Goal: Browse casually

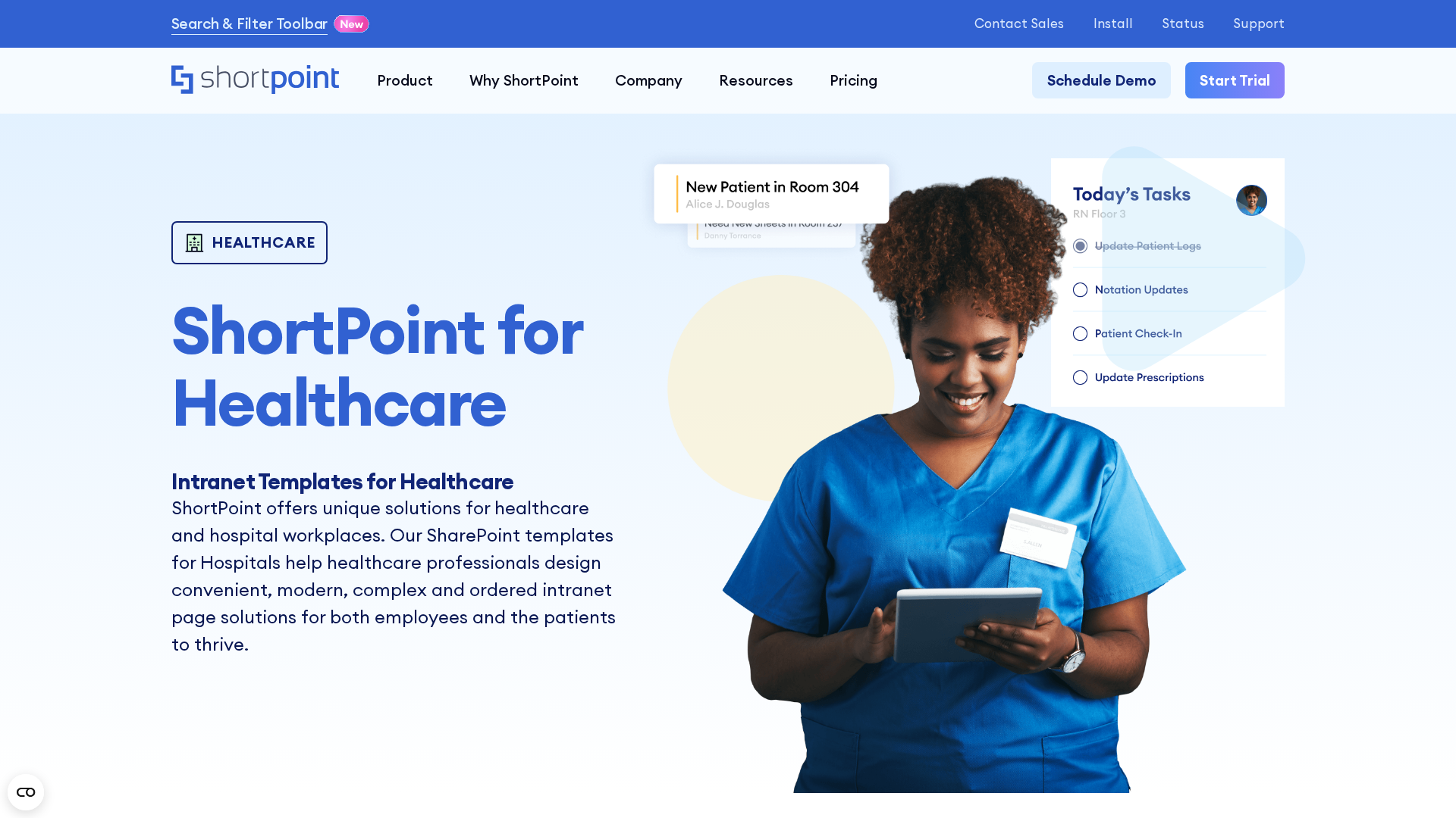
scroll to position [7793, 0]
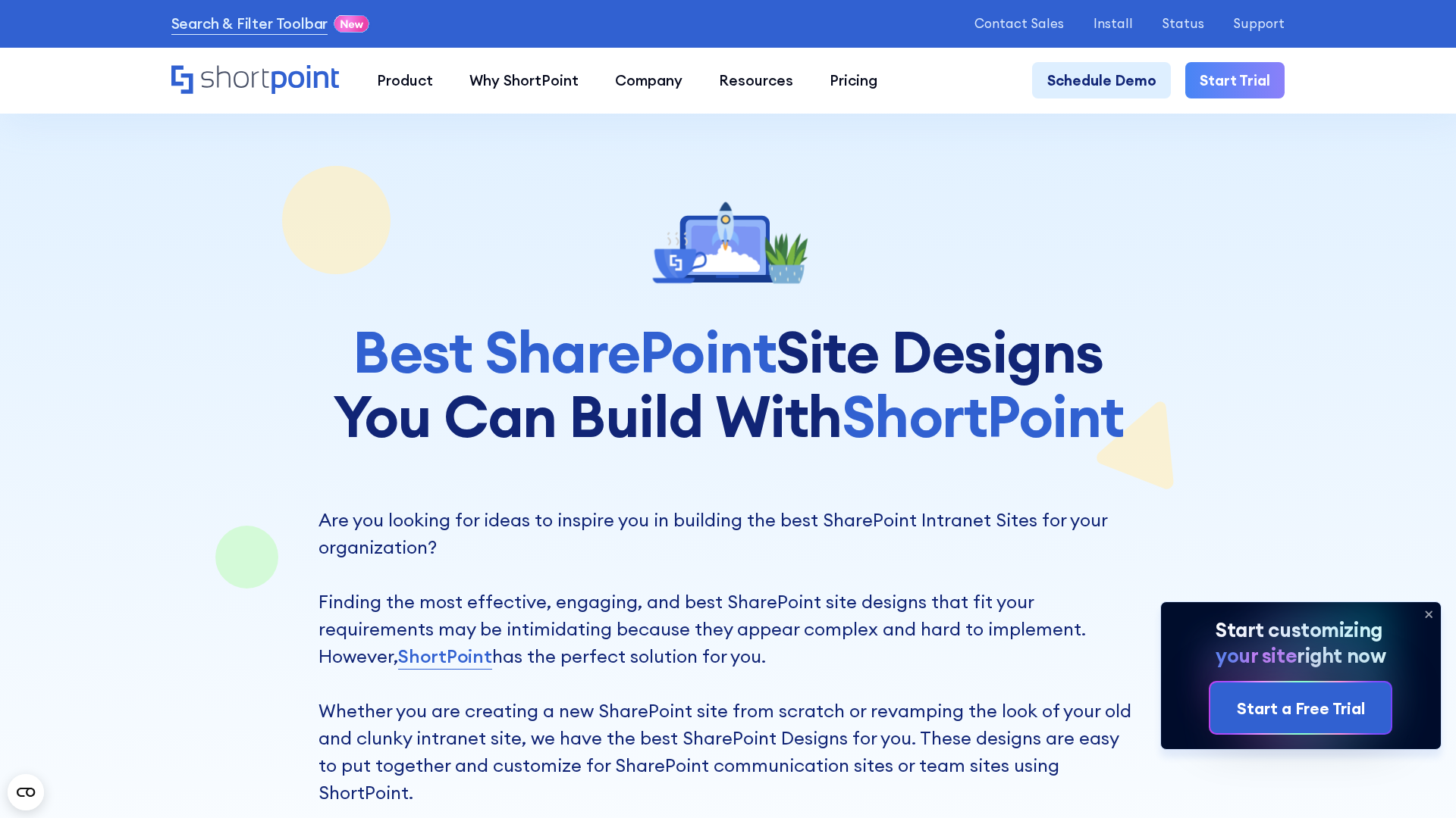
scroll to position [12037, 0]
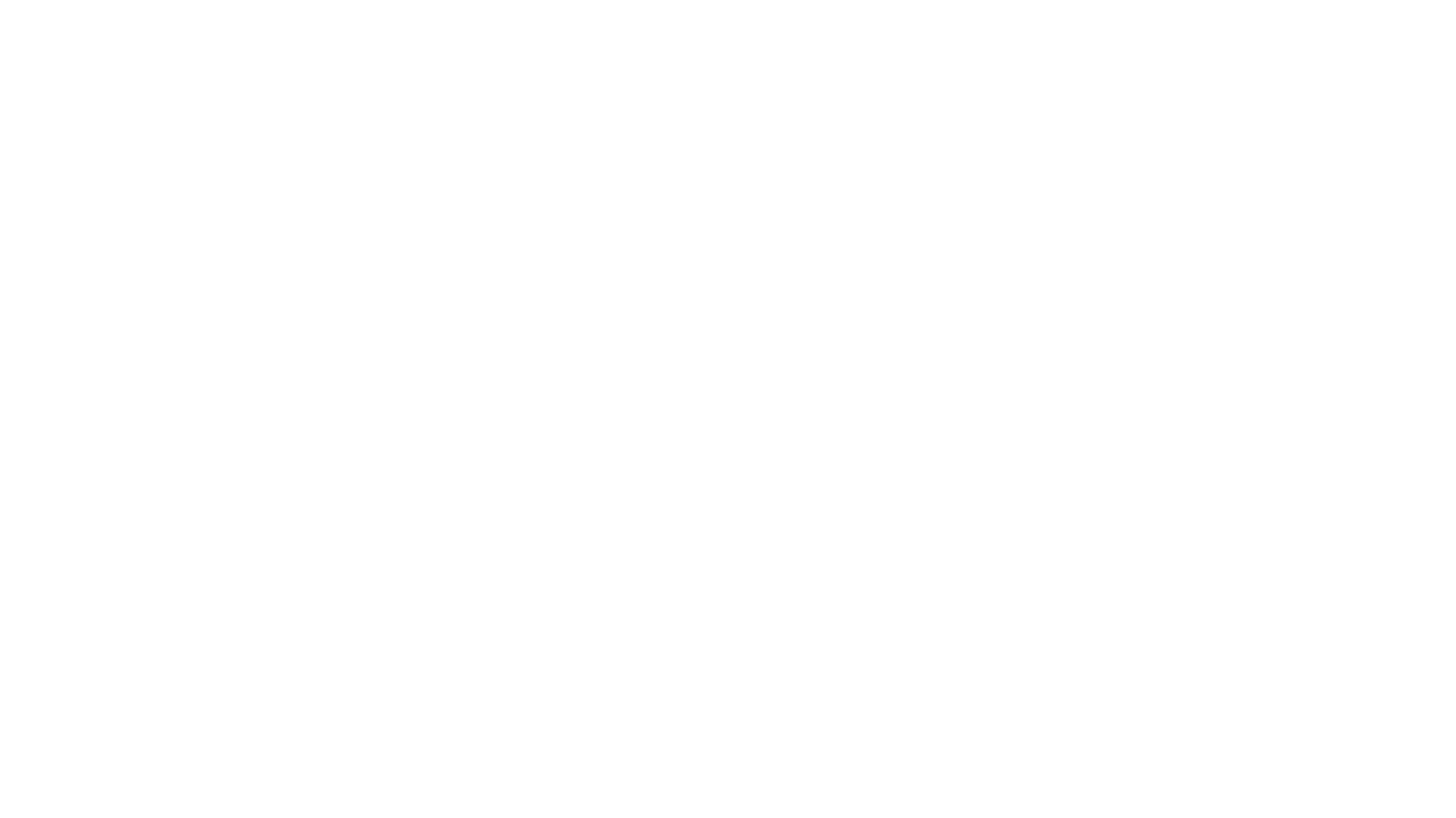
checkbox input "false"
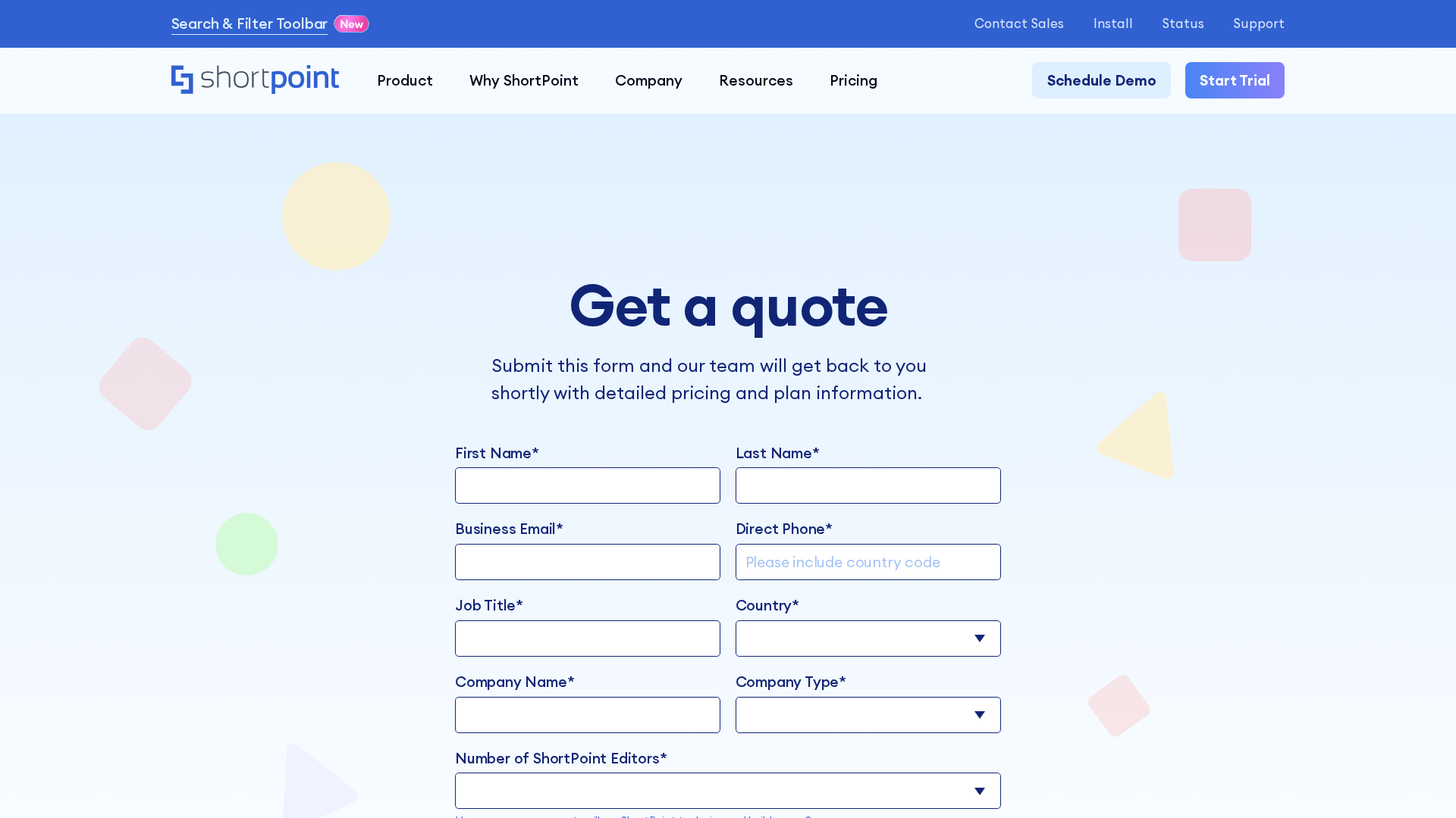
scroll to position [4295, 0]
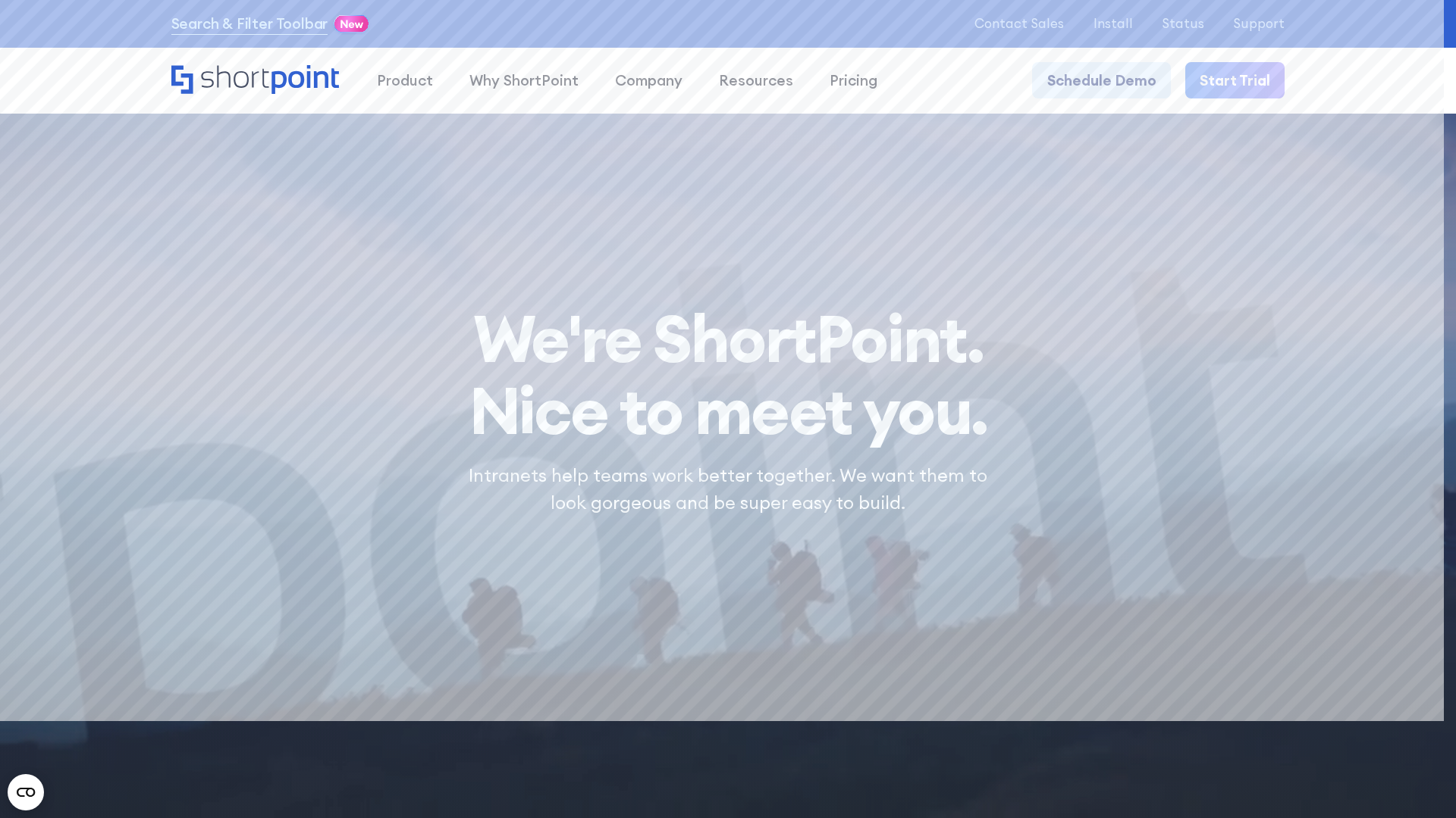
scroll to position [17863, 0]
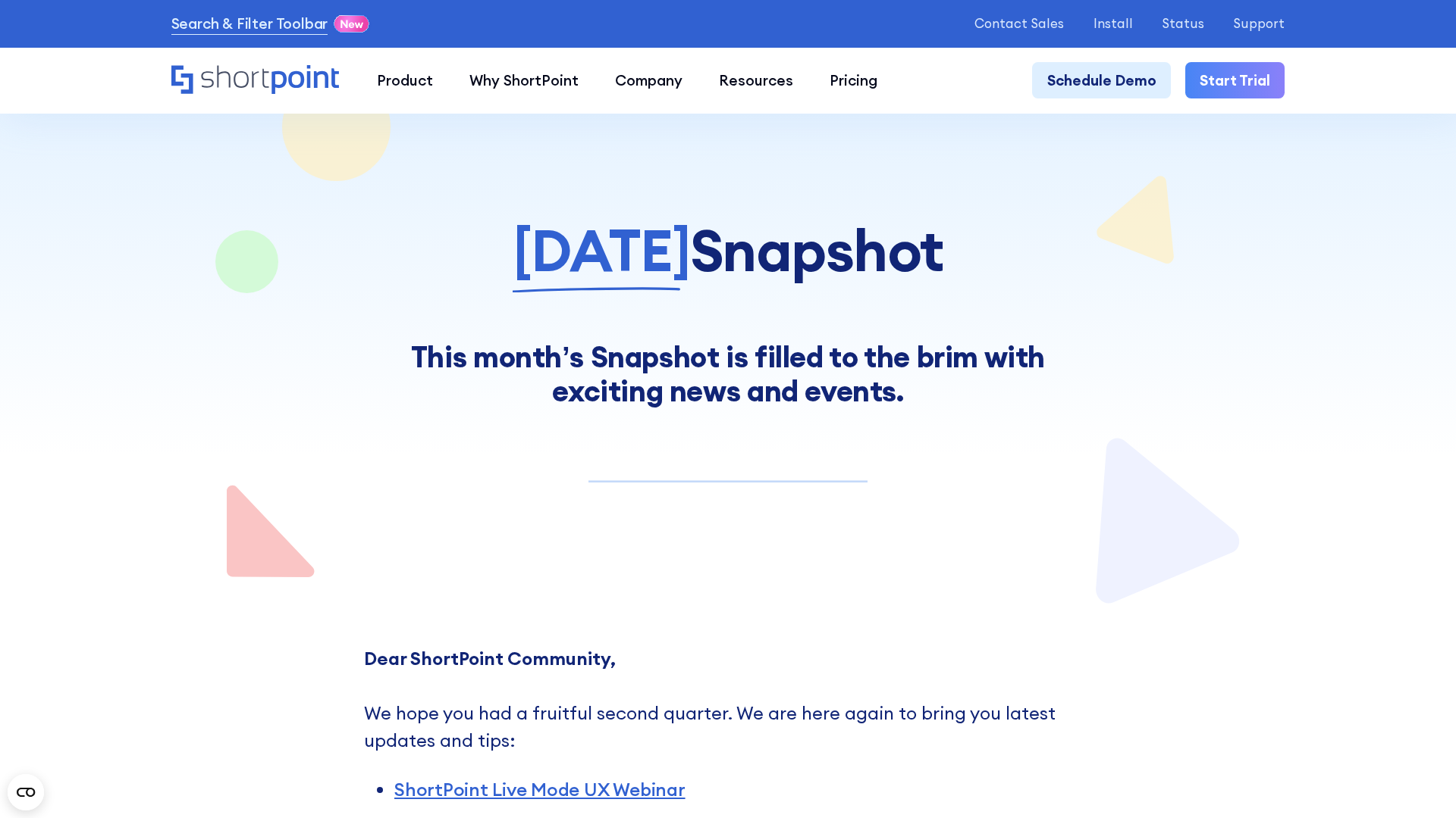
scroll to position [11979, 0]
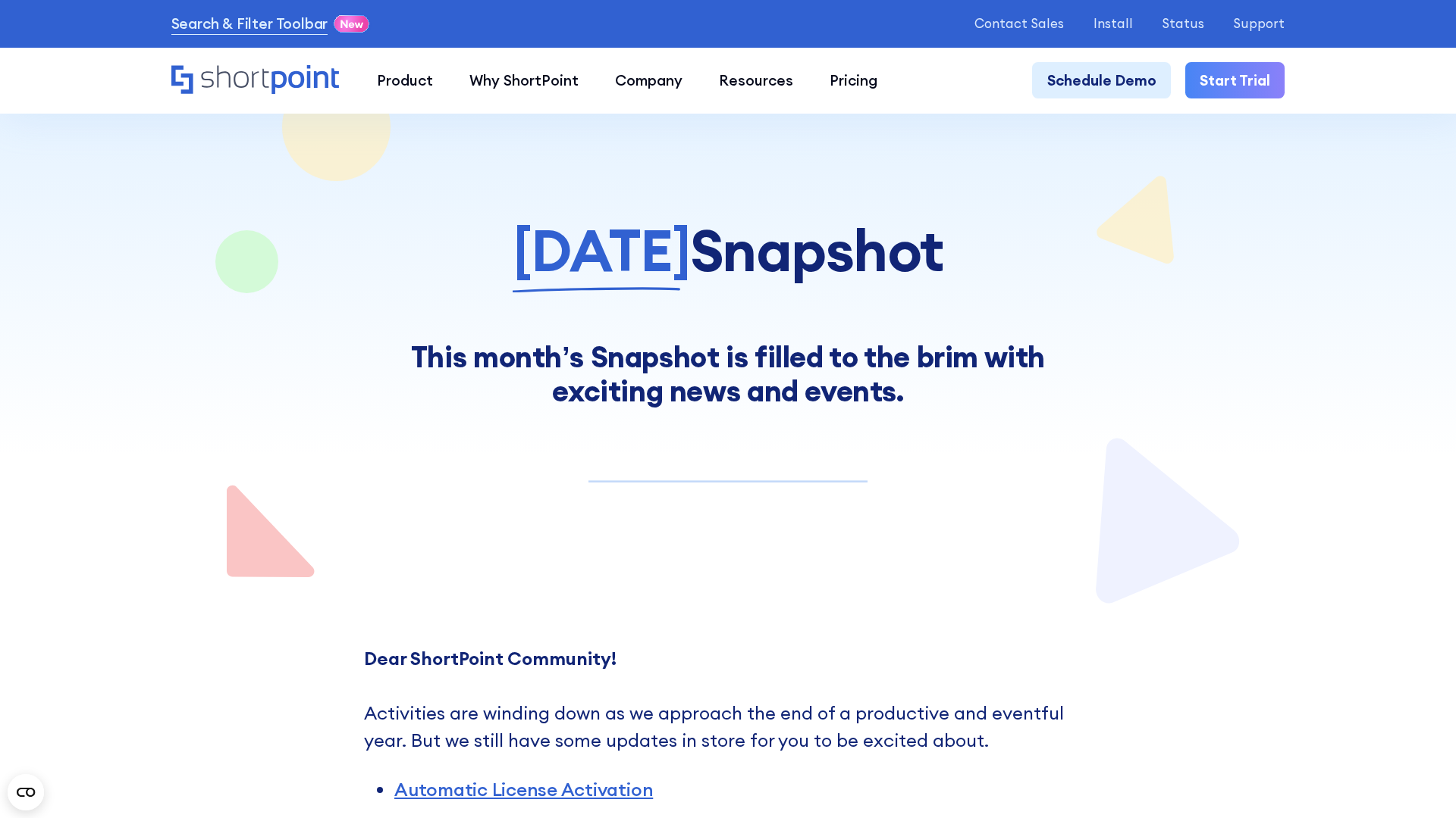
scroll to position [11523, 0]
